Goal: Transaction & Acquisition: Book appointment/travel/reservation

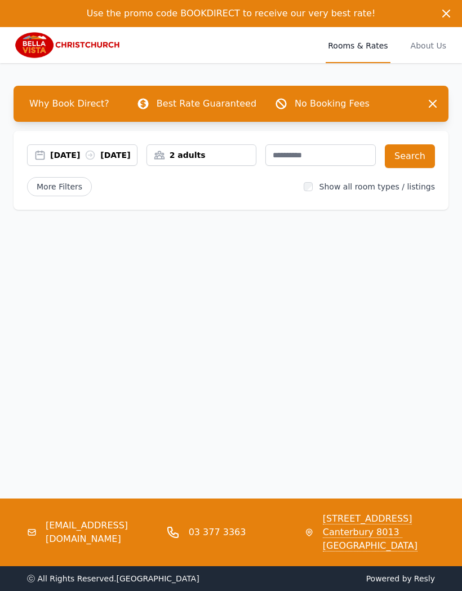
click at [103, 157] on div "[DATE] [DATE]" at bounding box center [93, 154] width 87 height 11
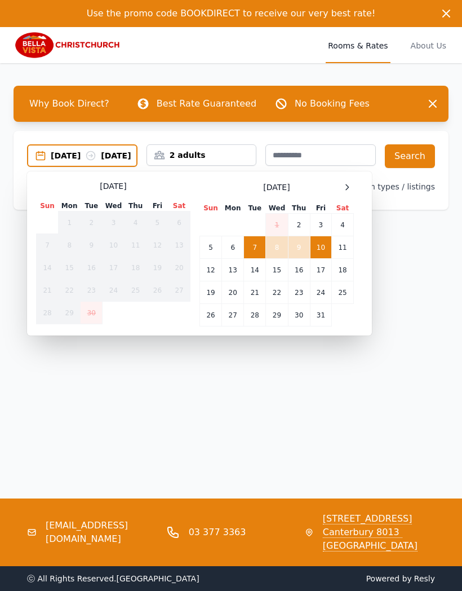
click at [346, 192] on icon at bounding box center [347, 187] width 9 height 9
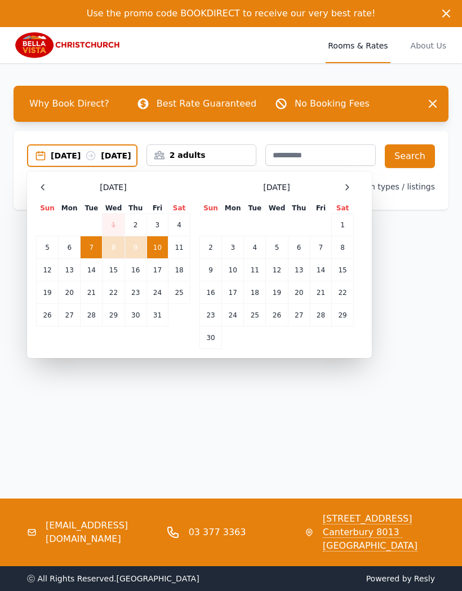
click at [341, 194] on div at bounding box center [347, 187] width 14 height 14
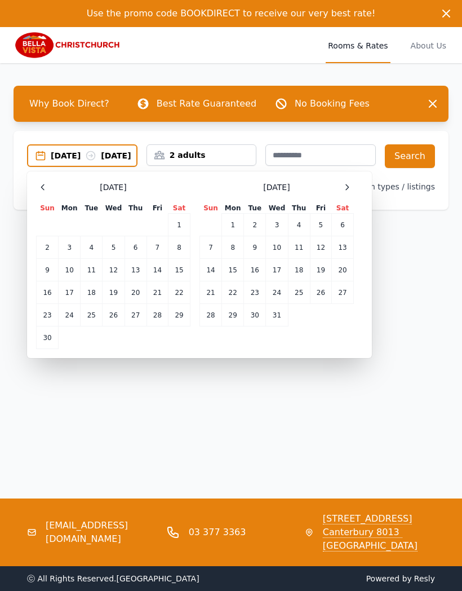
click at [342, 194] on div at bounding box center [347, 187] width 14 height 14
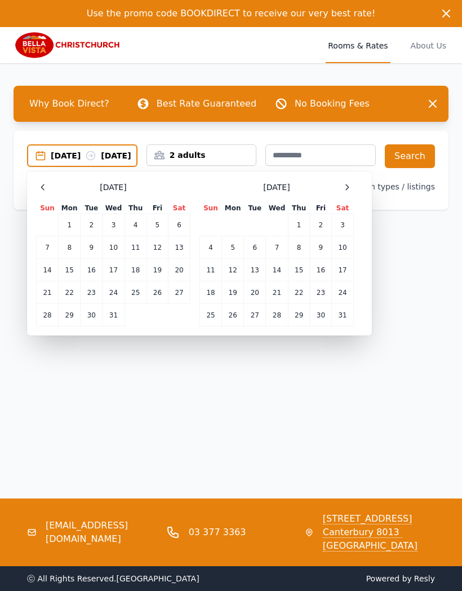
click at [340, 194] on div "[DATE]" at bounding box center [277, 187] width 154 height 14
click at [336, 194] on div "[DATE]" at bounding box center [277, 187] width 154 height 14
click at [348, 189] on icon at bounding box center [347, 186] width 3 height 5
click at [348, 192] on icon at bounding box center [347, 187] width 9 height 9
click at [351, 192] on icon at bounding box center [347, 187] width 9 height 9
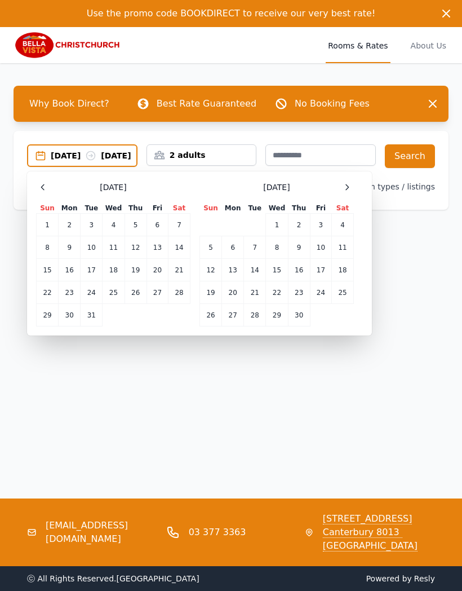
click at [300, 259] on td "9" at bounding box center [299, 247] width 22 height 23
click at [233, 272] on td "13" at bounding box center [233, 270] width 22 height 23
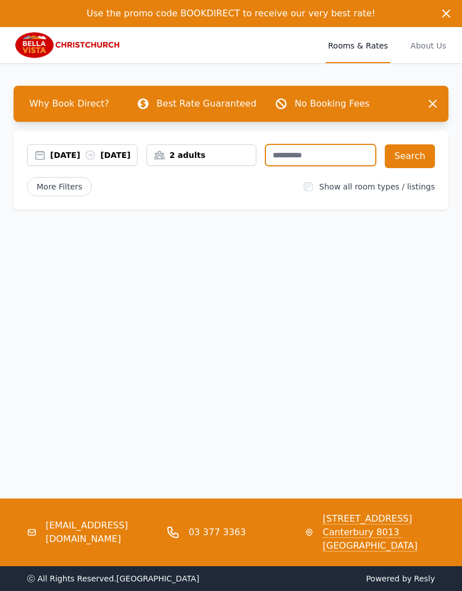
click at [292, 152] on input "text" at bounding box center [320, 154] width 110 height 21
type input "**********"
click at [415, 155] on button "Search" at bounding box center [410, 156] width 50 height 24
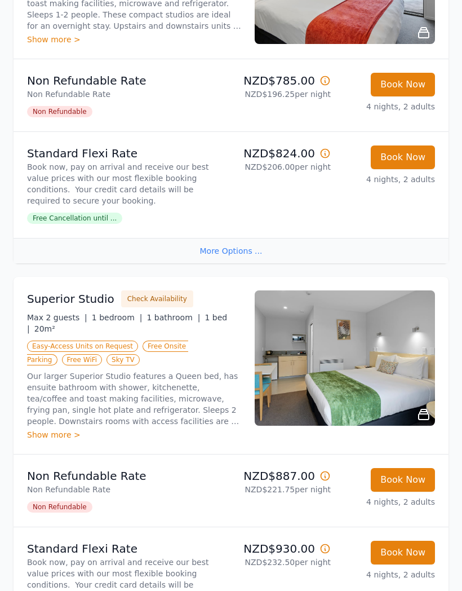
scroll to position [362, 0]
